Goal: Book appointment/travel/reservation

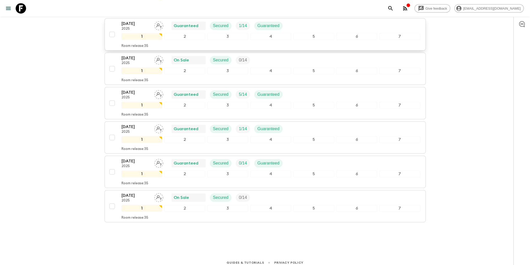
scroll to position [335, 0]
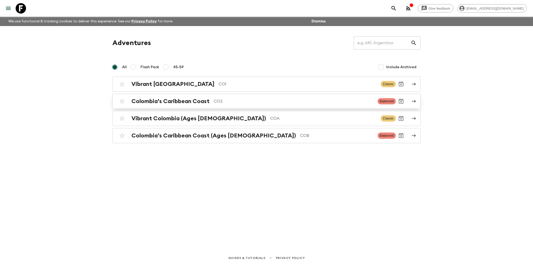
click at [157, 104] on h2 "Colombia’s Caribbean Coast" at bounding box center [171, 101] width 78 height 7
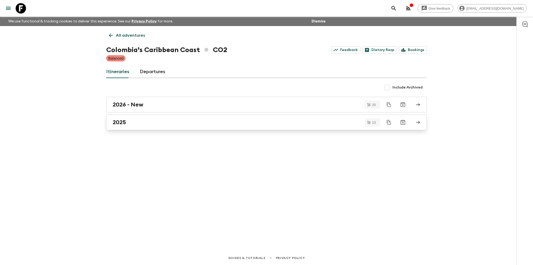
click at [122, 123] on h2 "2025" at bounding box center [119, 122] width 13 height 7
